Goal: Navigation & Orientation: Find specific page/section

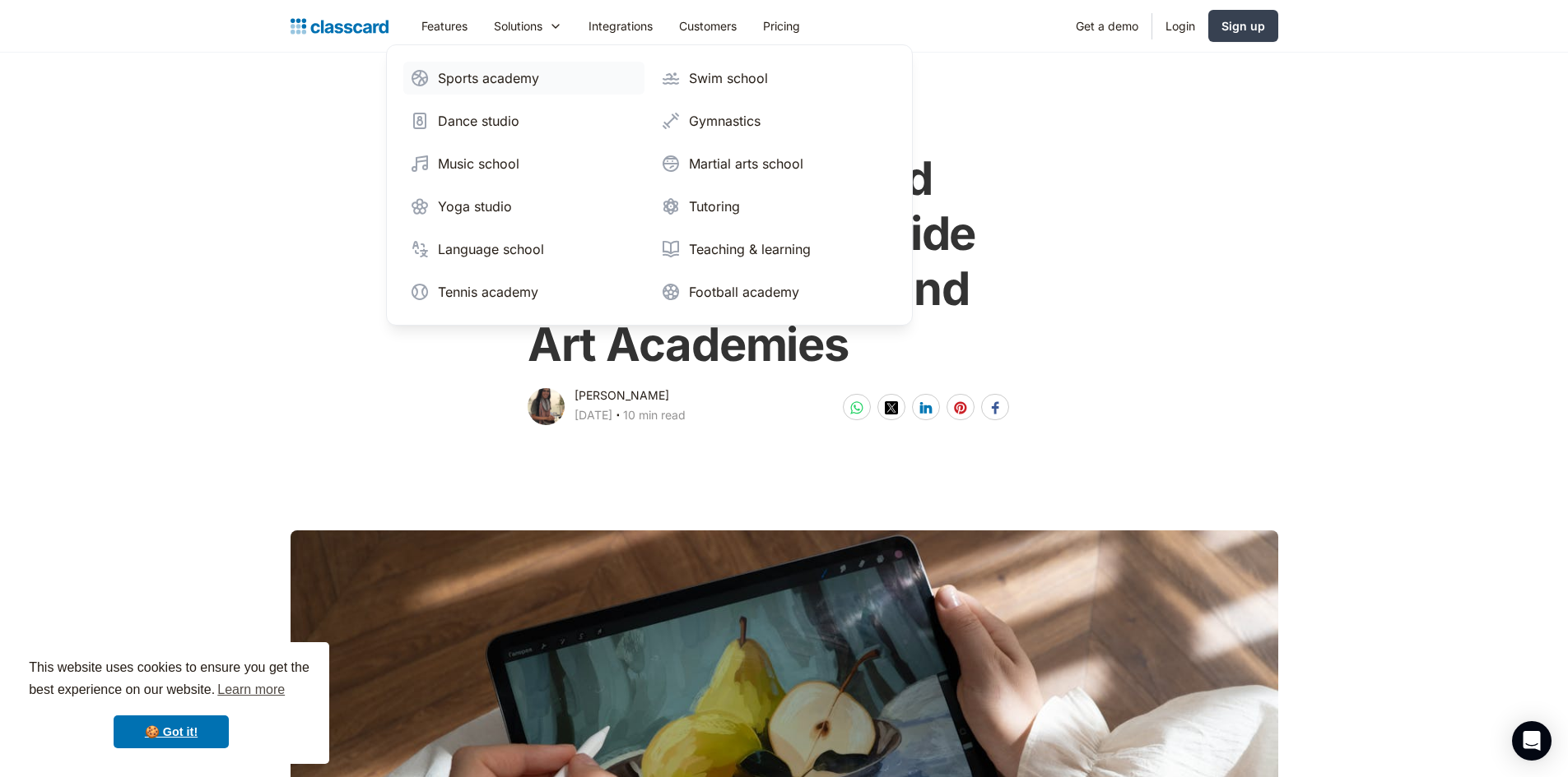
click at [486, 70] on div "Sports academy" at bounding box center [488, 78] width 102 height 20
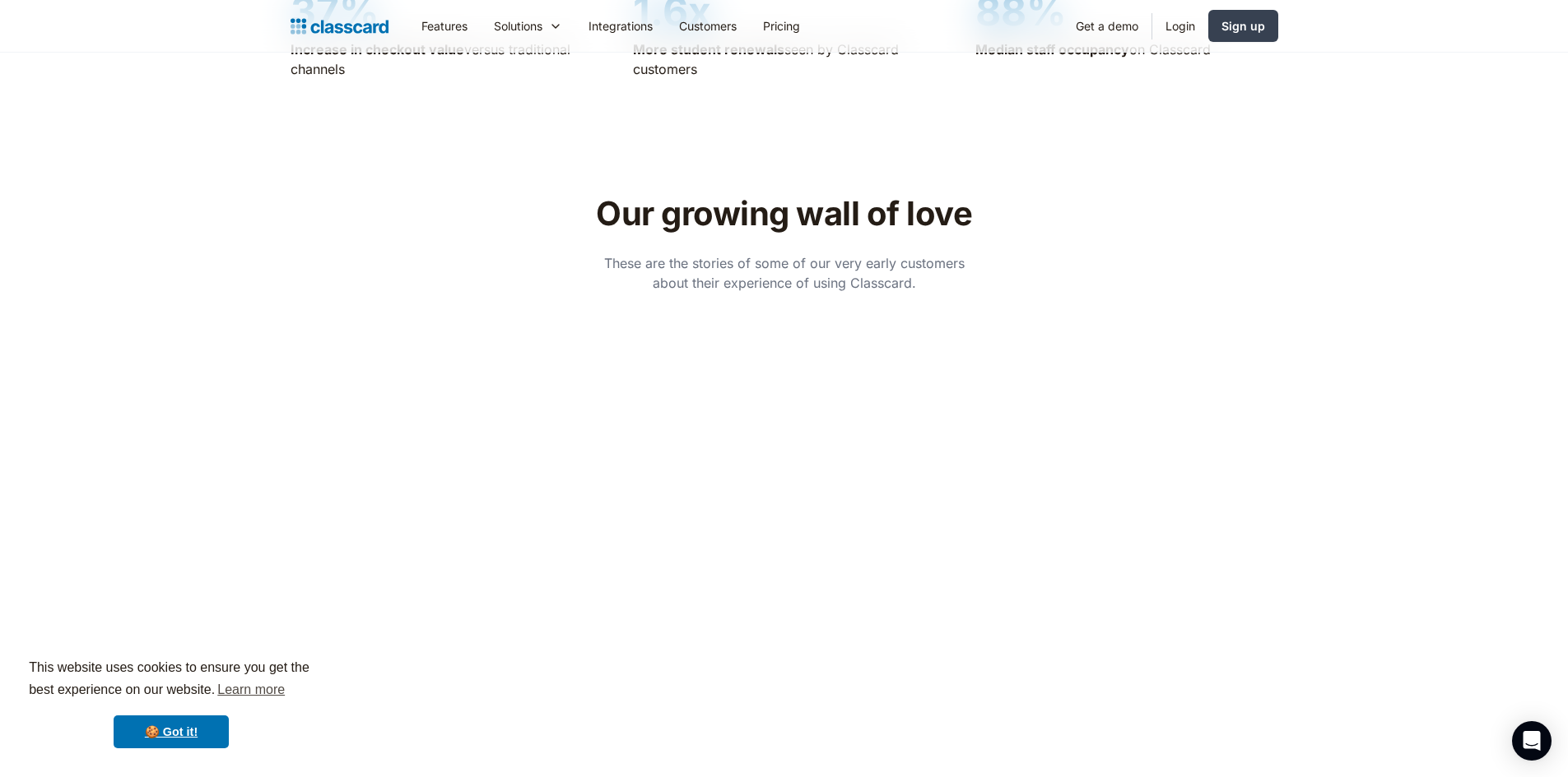
scroll to position [4761, 0]
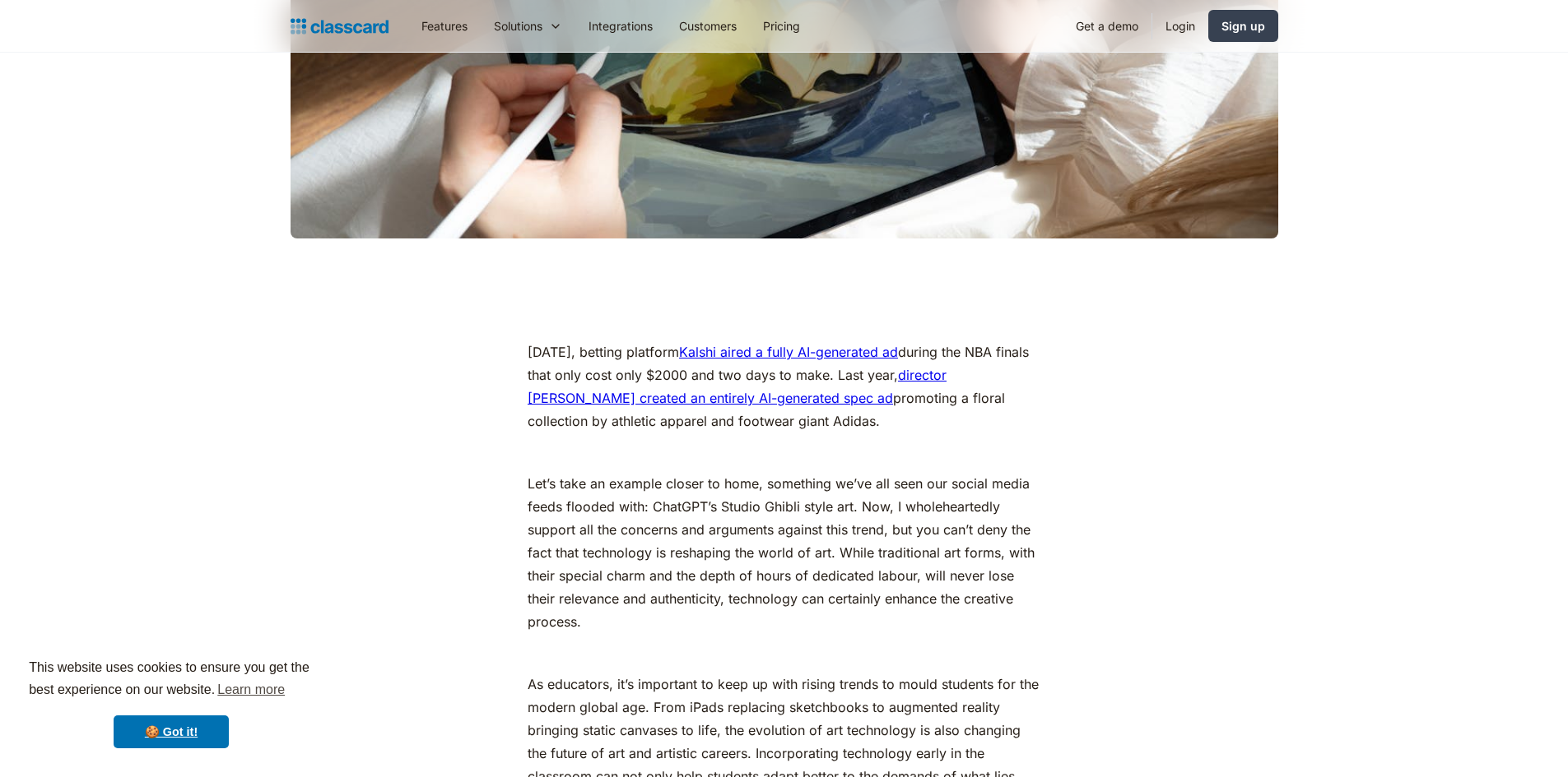
scroll to position [1361, 0]
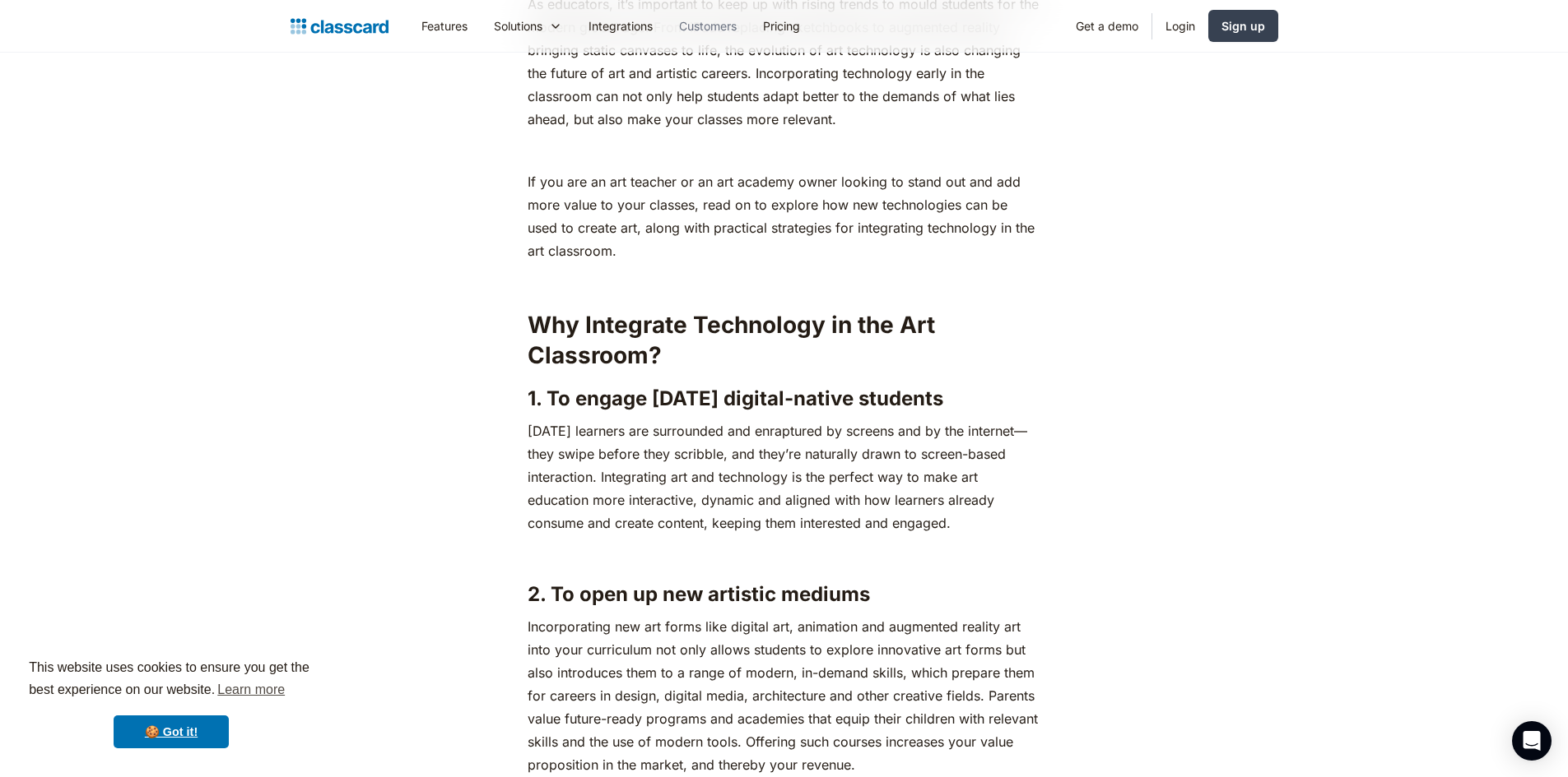
click at [728, 29] on link "Customers" at bounding box center [708, 26] width 84 height 37
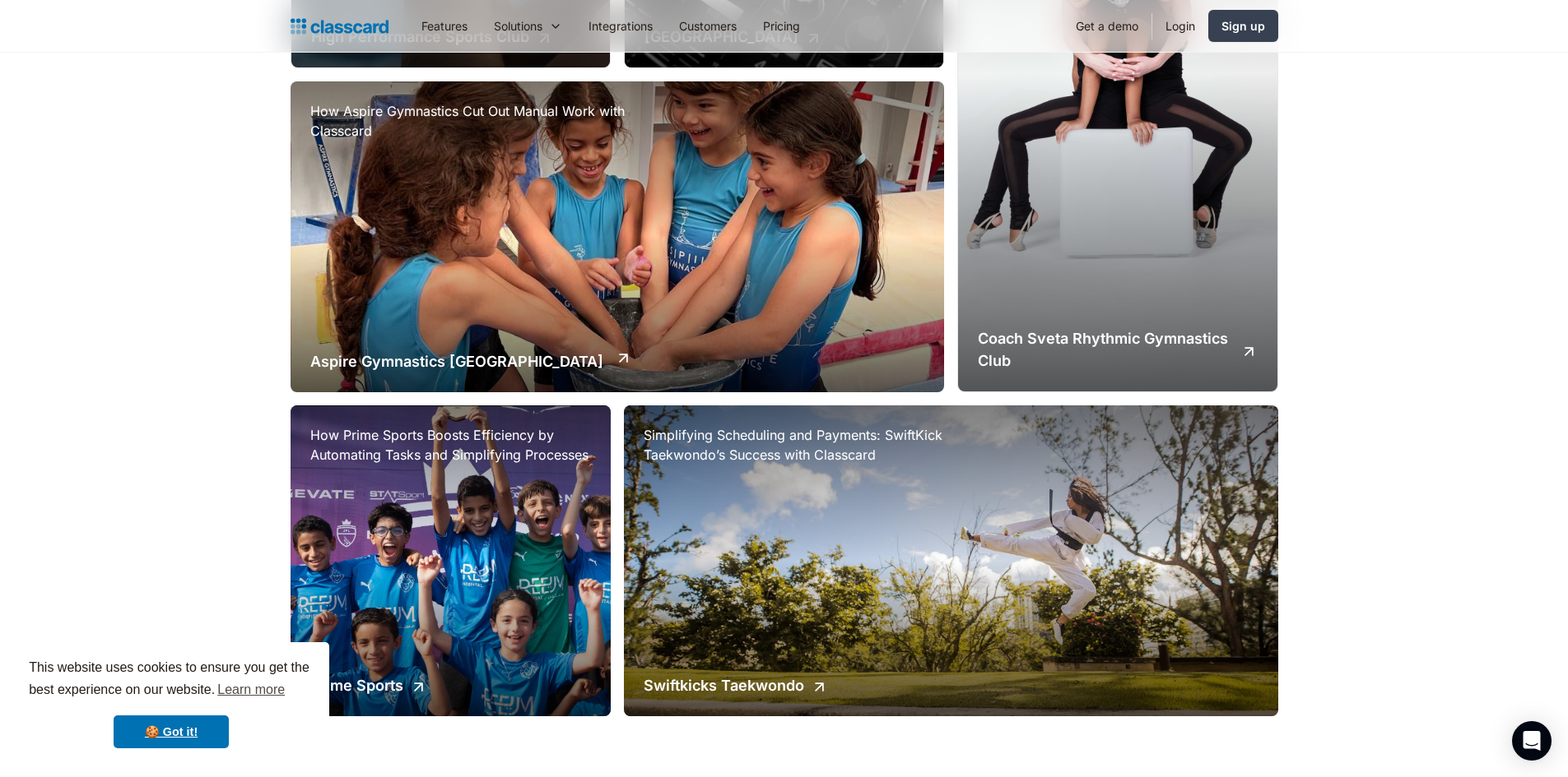
scroll to position [2041, 0]
